Goal: Check status: Check status

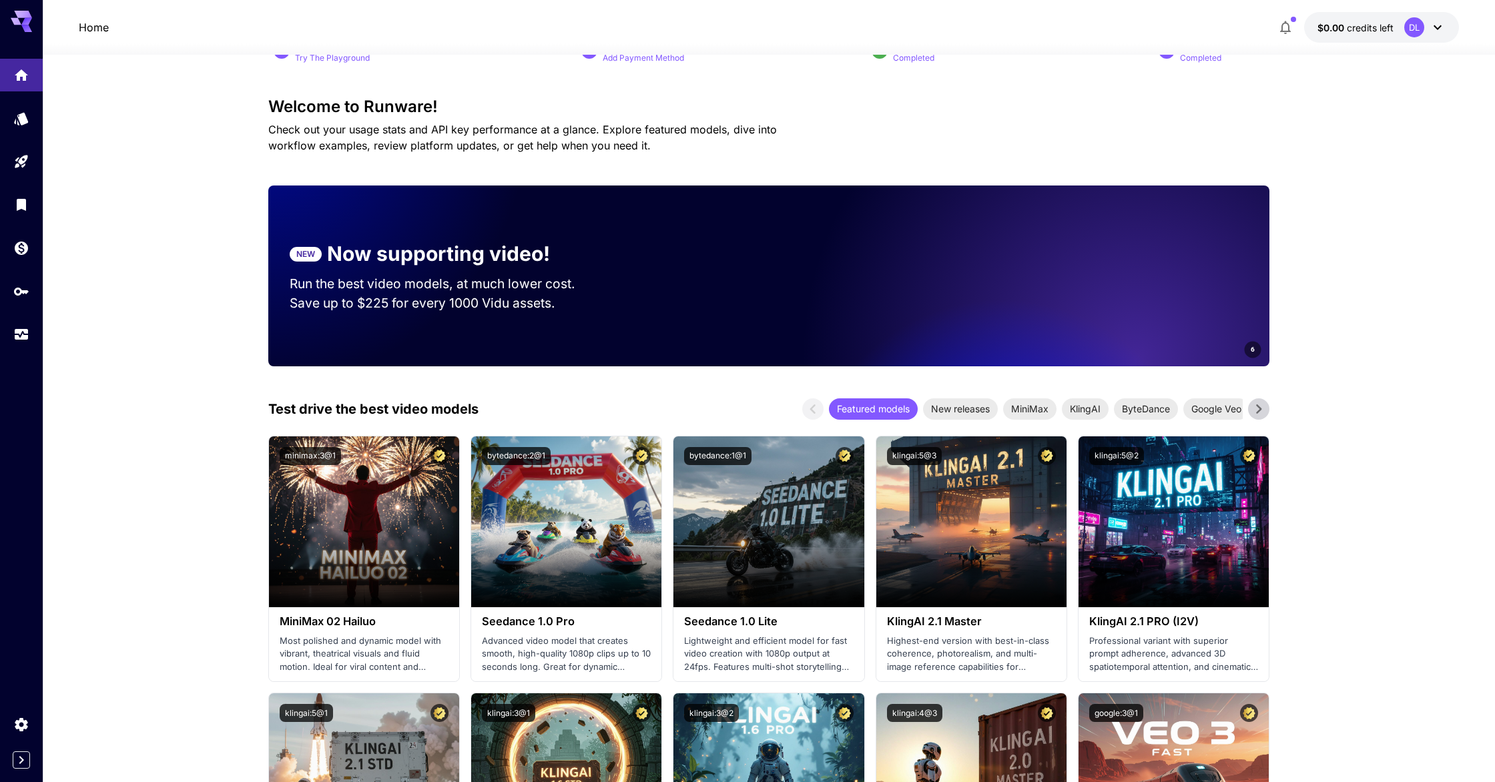
scroll to position [134, 0]
